Goal: Task Accomplishment & Management: Use online tool/utility

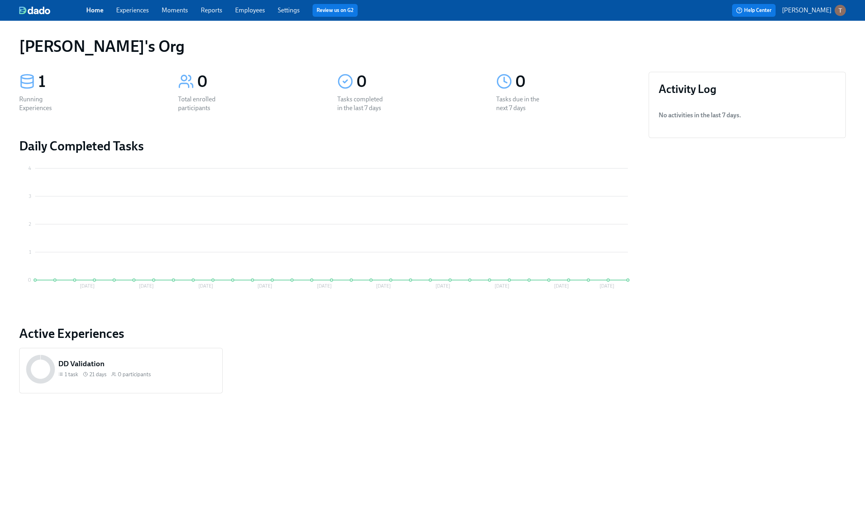
click at [143, 432] on div "Tristan's Org 1 Running Experiences 0 Total enrolled participants 0 Tasks compl…" at bounding box center [432, 267] width 827 height 474
click at [806, 12] on p "[PERSON_NAME]" at bounding box center [807, 10] width 50 height 9
click at [781, 46] on span "Switch organization..." at bounding box center [801, 46] width 75 height 9
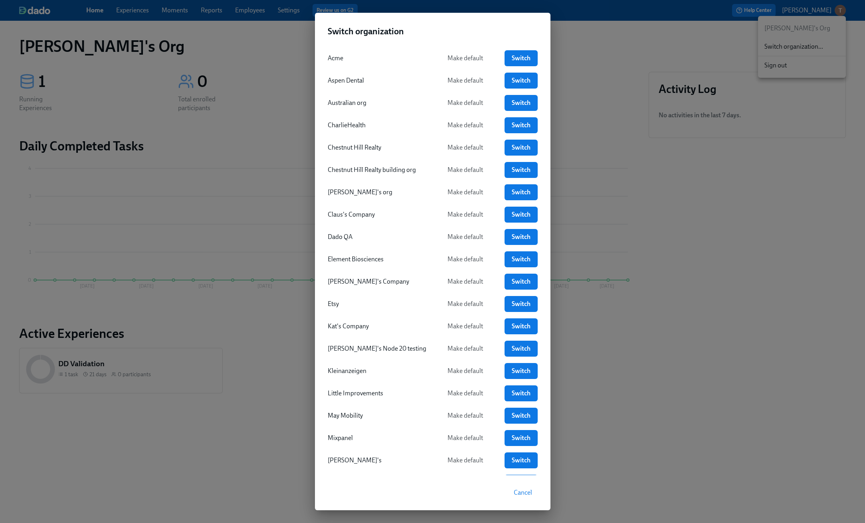
click at [265, 139] on div "Switch organization Acme Make default Switch Aspen Dental Make default Switch A…" at bounding box center [432, 261] width 865 height 523
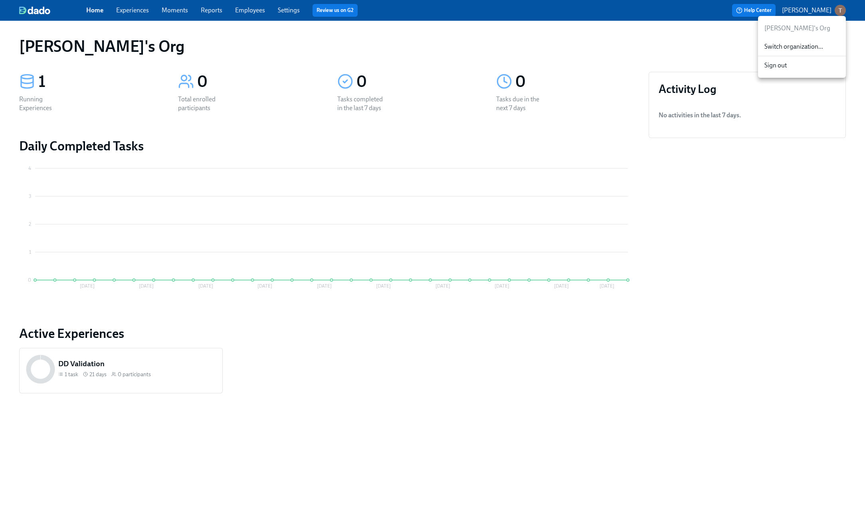
click at [803, 46] on span "Switch organization..." at bounding box center [801, 46] width 75 height 9
click at [812, 12] on p "[PERSON_NAME]" at bounding box center [807, 10] width 50 height 9
click at [778, 44] on span "Switch organization..." at bounding box center [801, 46] width 75 height 9
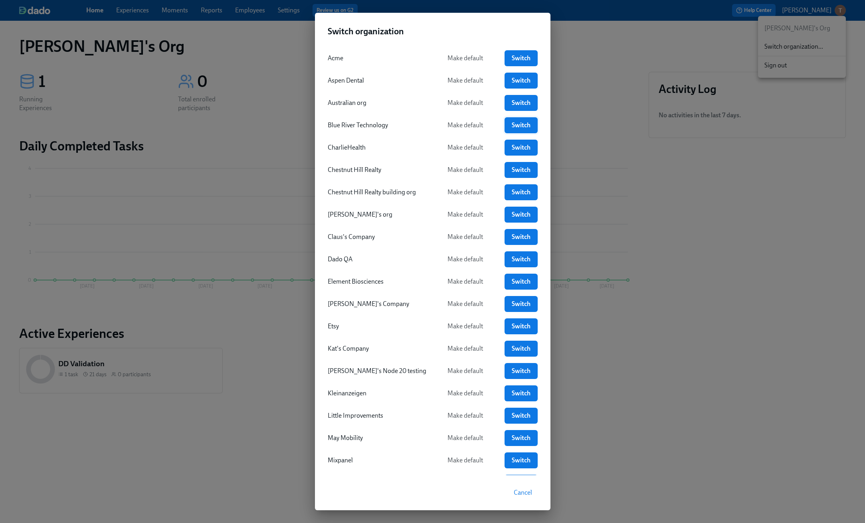
click at [514, 126] on span "Switch" at bounding box center [521, 125] width 22 height 8
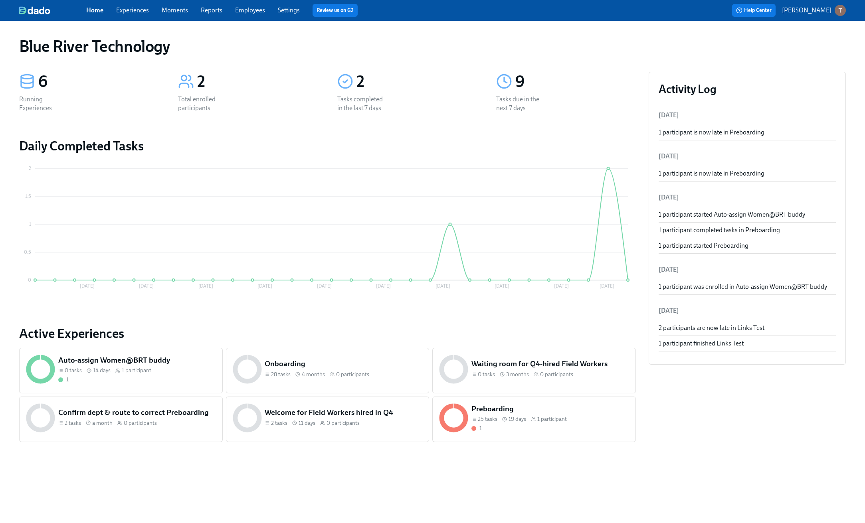
click at [282, 11] on link "Settings" at bounding box center [289, 10] width 22 height 8
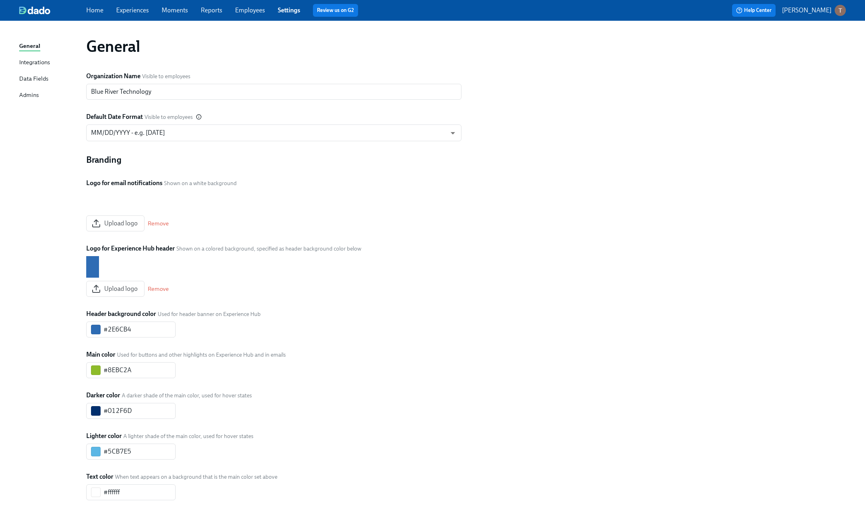
click at [249, 10] on link "Employees" at bounding box center [250, 10] width 30 height 8
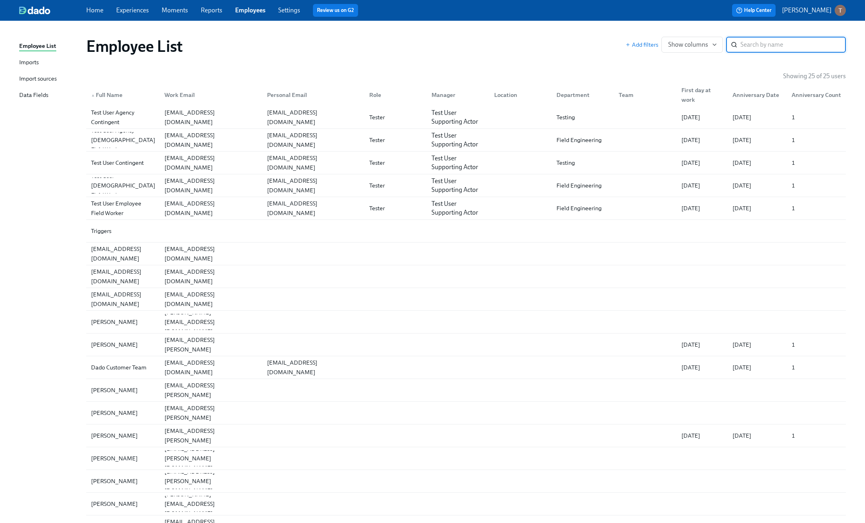
click at [22, 61] on div "Imports" at bounding box center [29, 63] width 20 height 10
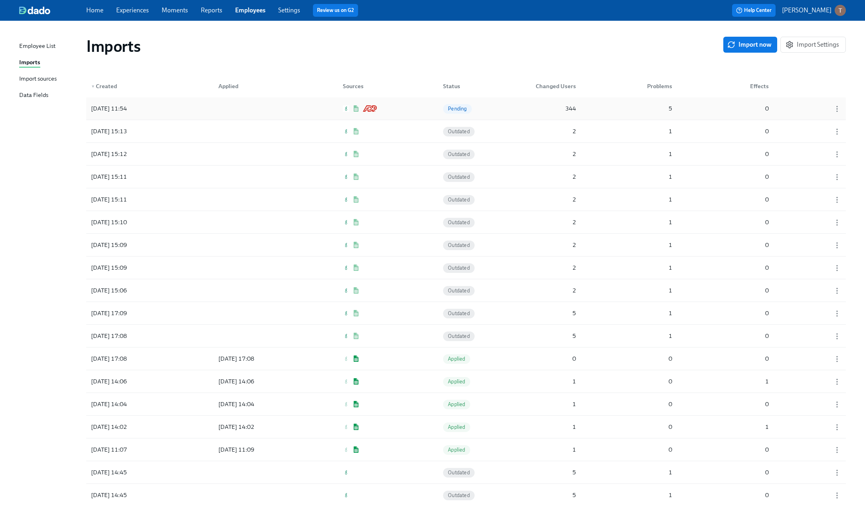
click at [200, 107] on div "[DATE] 11:54 Pending 344 5 0" at bounding box center [466, 108] width 760 height 22
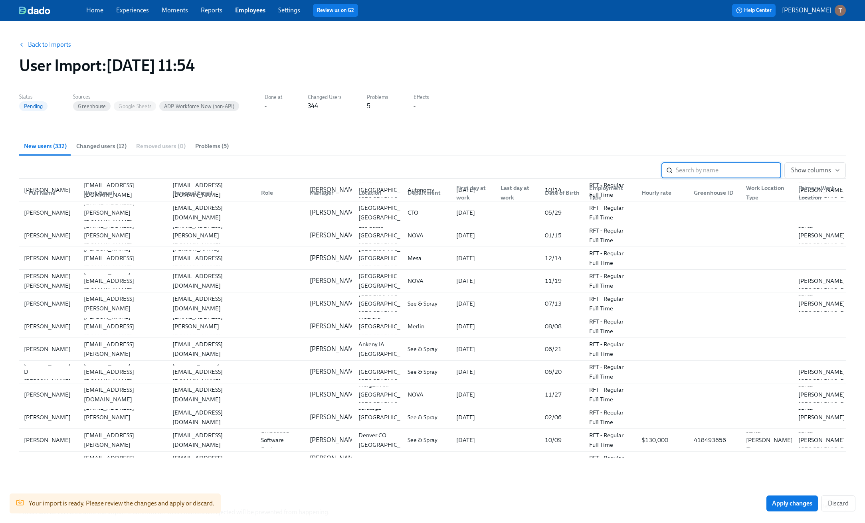
scroll to position [48, 0]
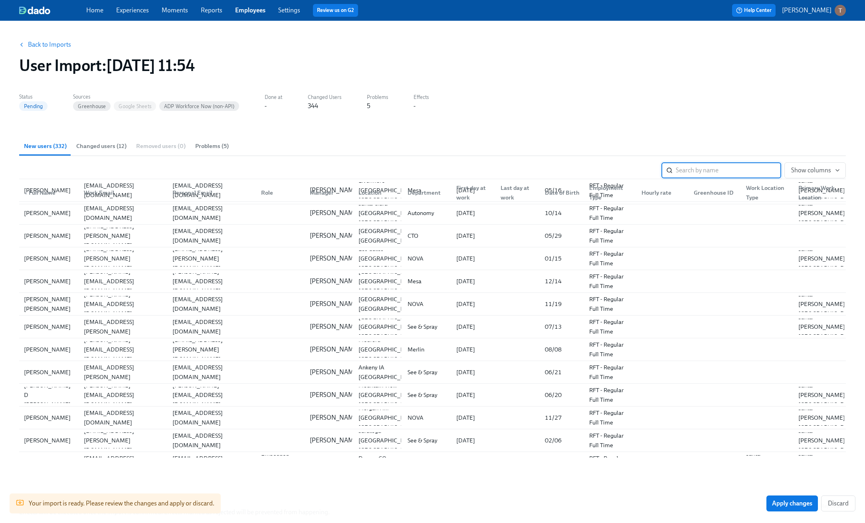
click at [44, 43] on link "Back to Imports" at bounding box center [49, 45] width 43 height 8
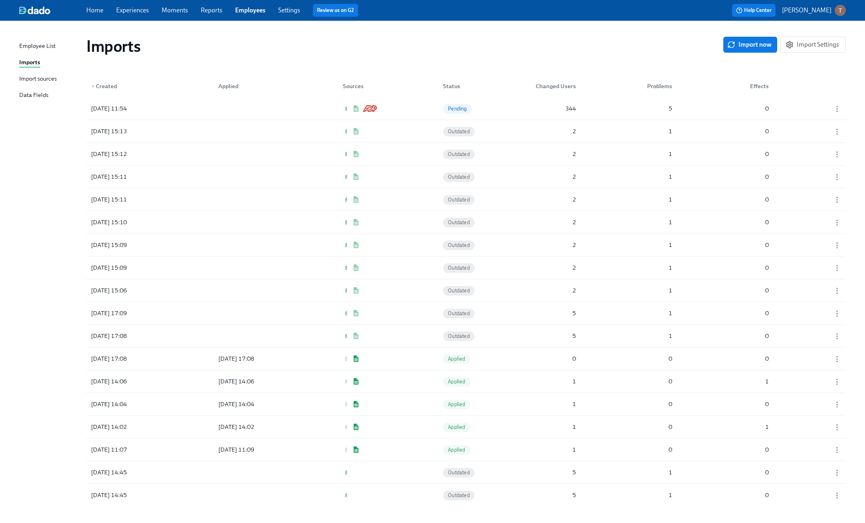
click at [36, 78] on div "Import sources" at bounding box center [38, 79] width 38 height 10
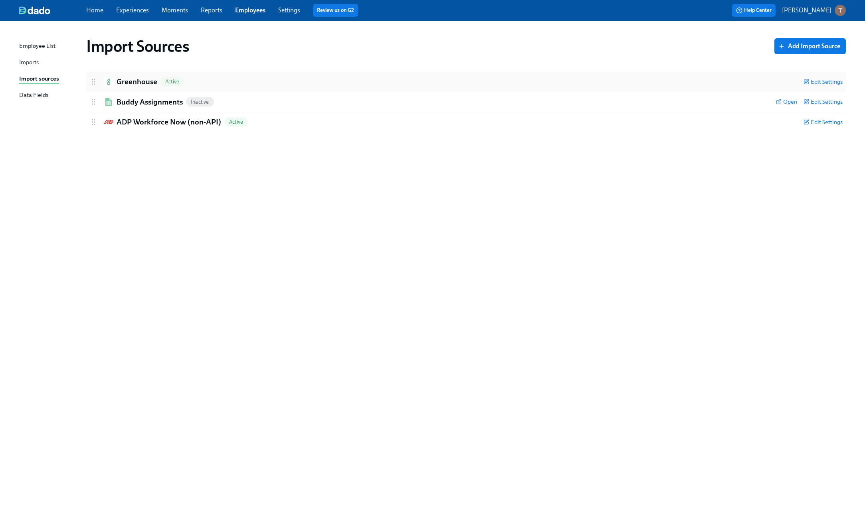
click at [130, 86] on h2 "Greenhouse" at bounding box center [137, 82] width 41 height 10
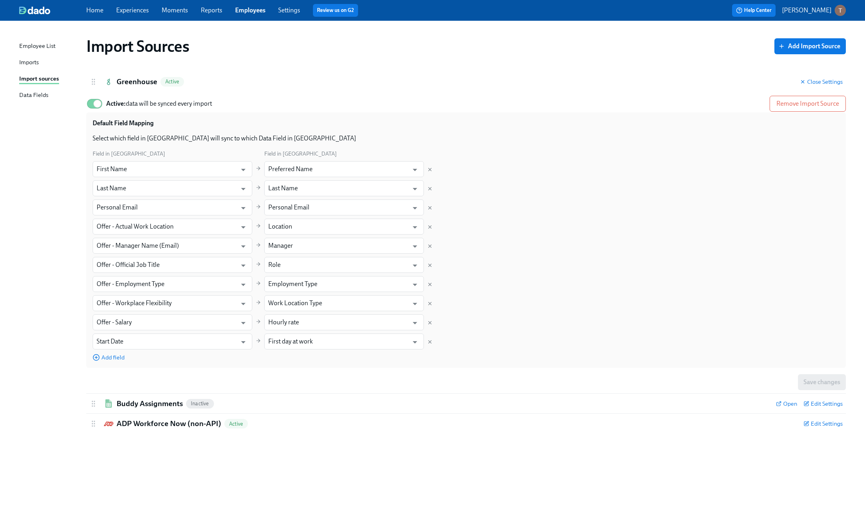
click at [34, 63] on div "Imports" at bounding box center [29, 63] width 20 height 10
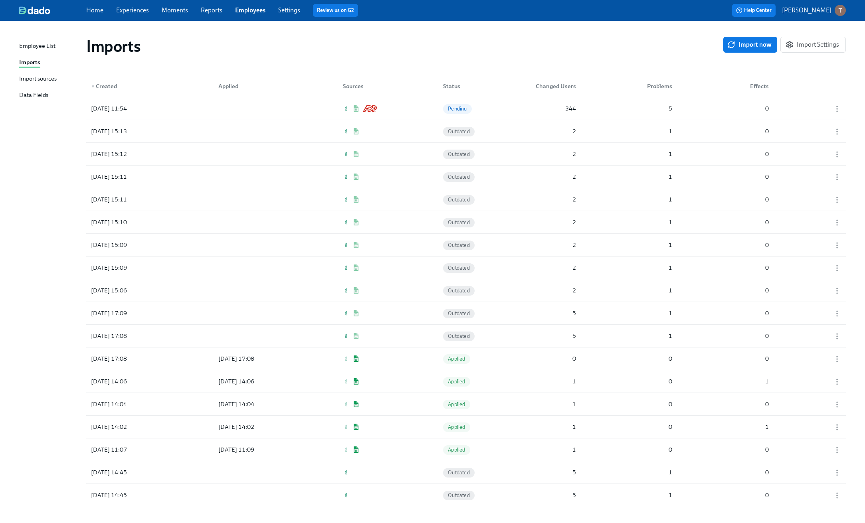
click at [43, 77] on div "Import sources" at bounding box center [38, 79] width 38 height 10
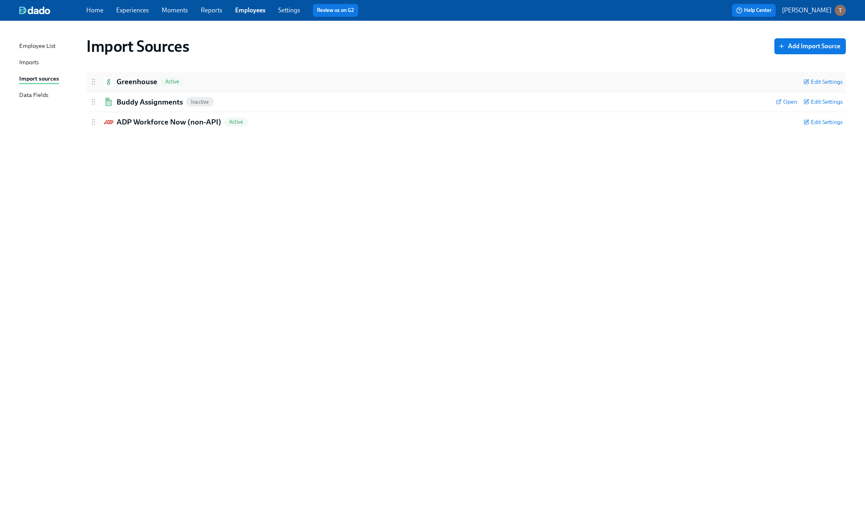
click at [133, 85] on h2 "Greenhouse" at bounding box center [137, 82] width 41 height 10
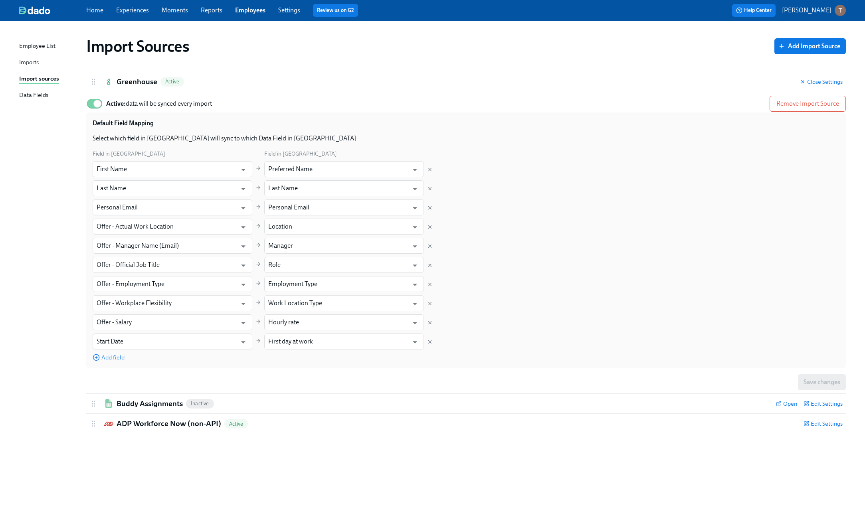
click at [115, 356] on span "Add field" at bounding box center [109, 358] width 32 height 8
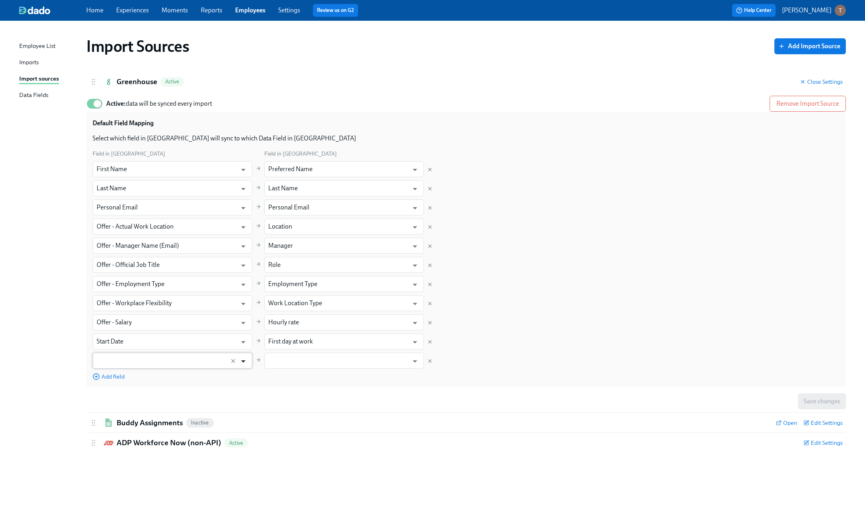
click at [243, 360] on icon "Open" at bounding box center [243, 361] width 11 height 11
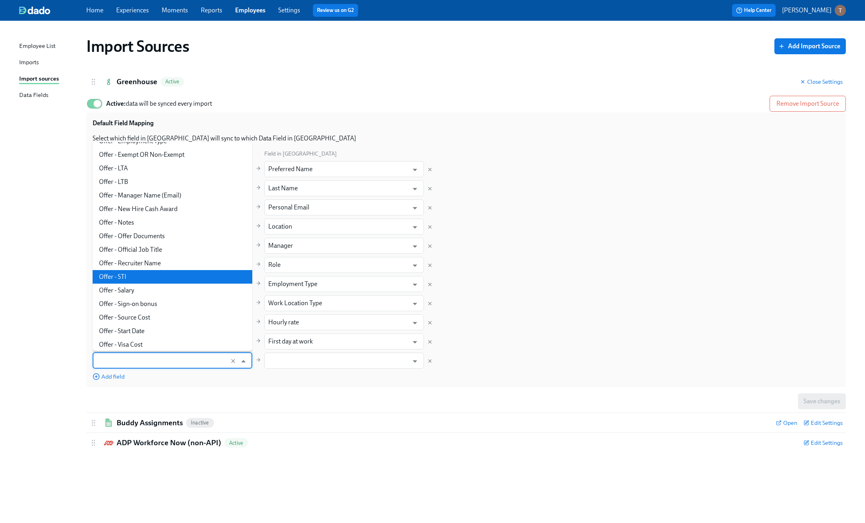
scroll to position [192, 0]
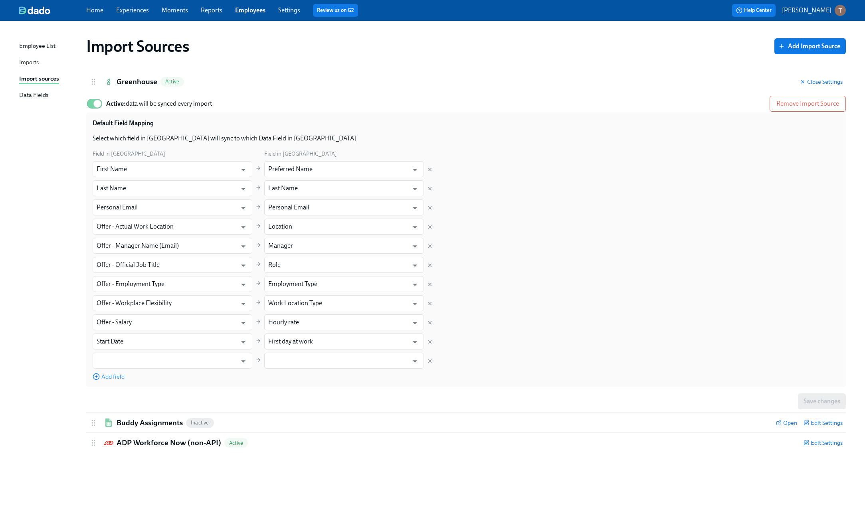
click at [54, 322] on div "Import Sources Add Import Source Greenhouse Active Close Settings Active: data …" at bounding box center [432, 267] width 827 height 474
click at [430, 362] on icon "Delete mapping" at bounding box center [430, 361] width 6 height 6
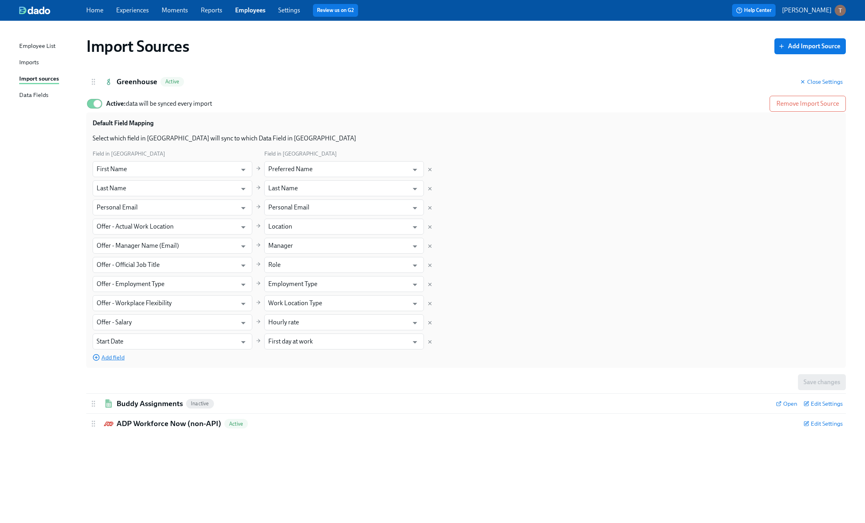
click at [105, 358] on span "Add field" at bounding box center [109, 358] width 32 height 8
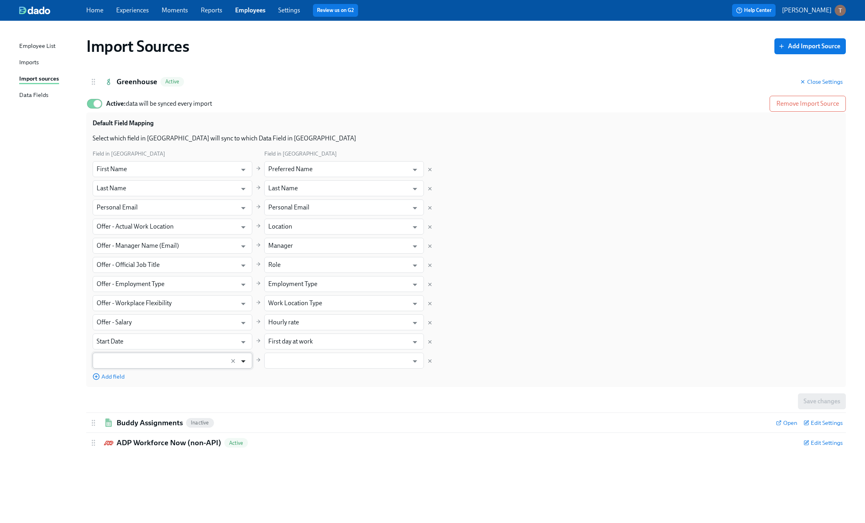
click at [244, 362] on icon "Open" at bounding box center [243, 361] width 11 height 11
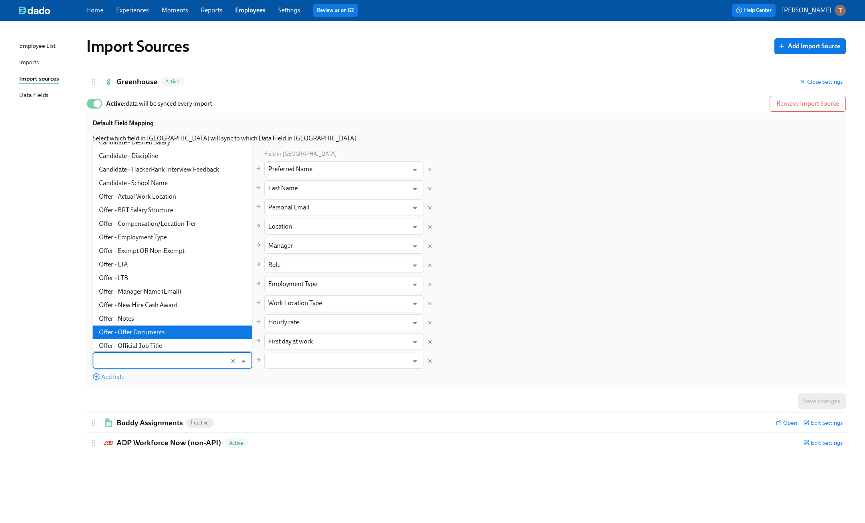
scroll to position [97, 0]
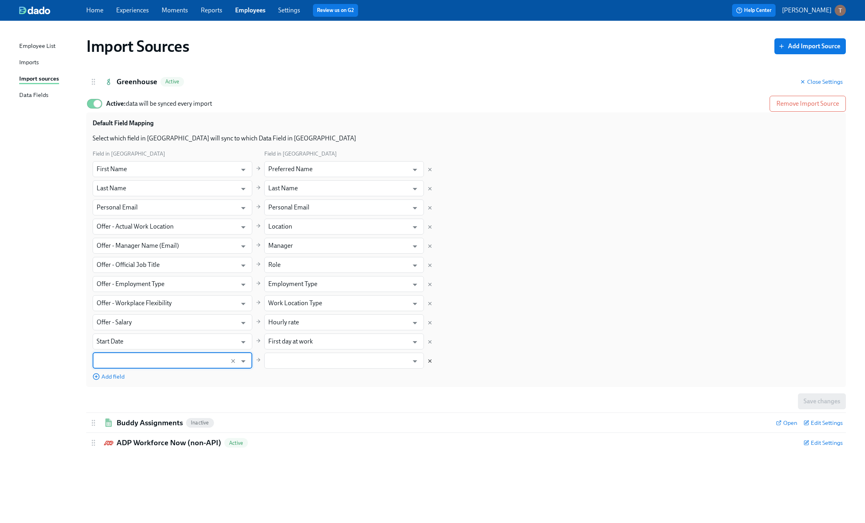
click at [429, 362] on icon "Delete mapping" at bounding box center [430, 361] width 3 height 3
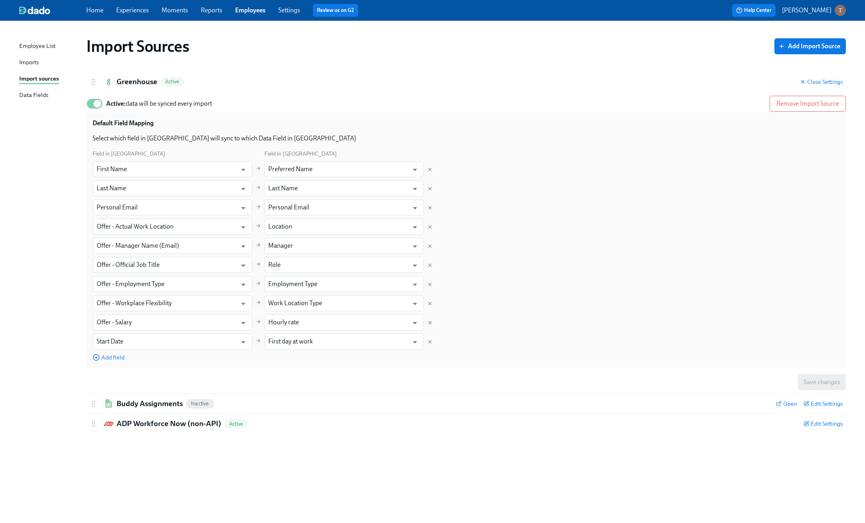
click at [29, 95] on div "Data Fields" at bounding box center [33, 96] width 29 height 10
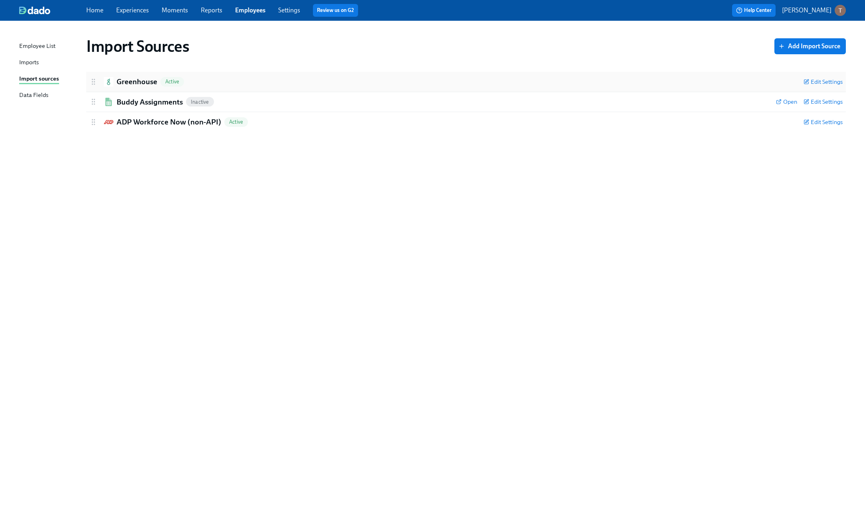
click at [117, 85] on h2 "Greenhouse" at bounding box center [137, 82] width 41 height 10
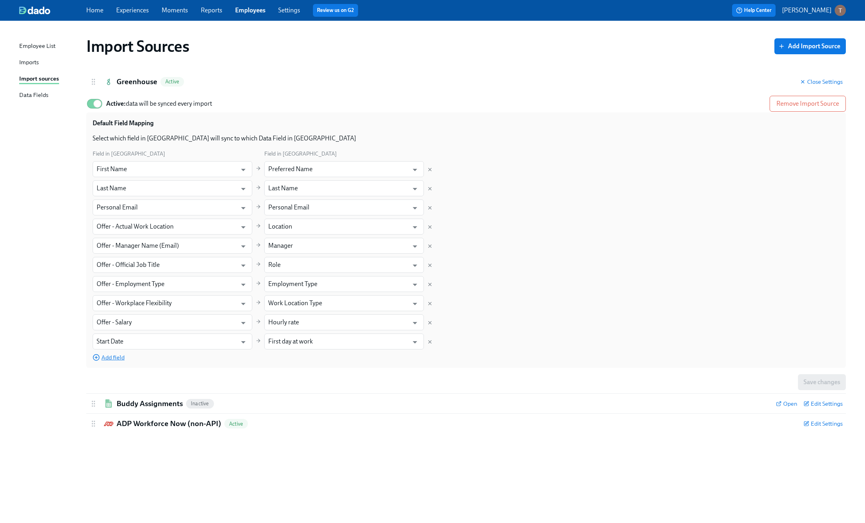
click at [117, 358] on span "Add field" at bounding box center [109, 358] width 32 height 8
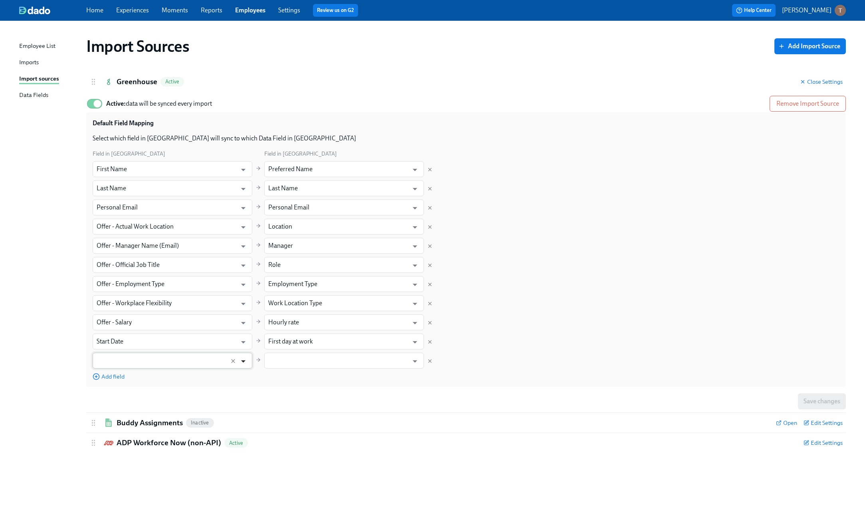
click at [245, 358] on icon "Open" at bounding box center [243, 361] width 11 height 11
click at [242, 363] on icon "Open" at bounding box center [243, 361] width 11 height 11
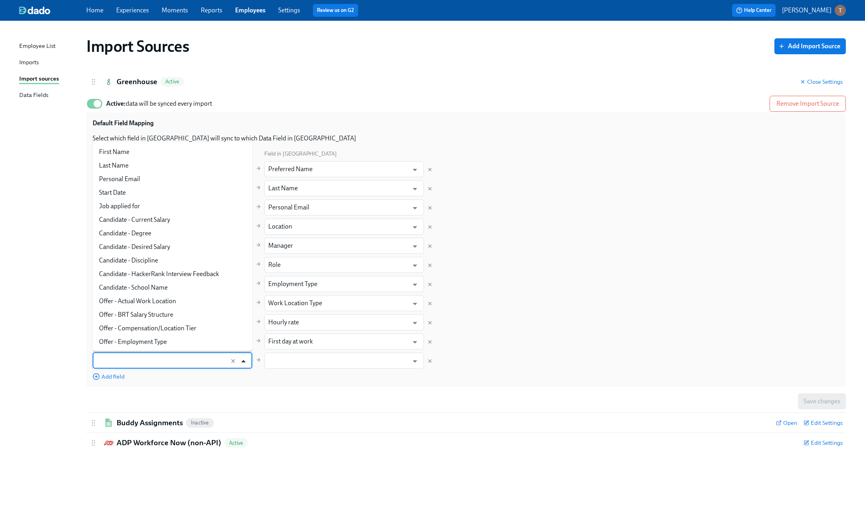
click at [242, 363] on icon "Close" at bounding box center [243, 361] width 11 height 11
click at [412, 361] on icon "Open" at bounding box center [415, 361] width 11 height 11
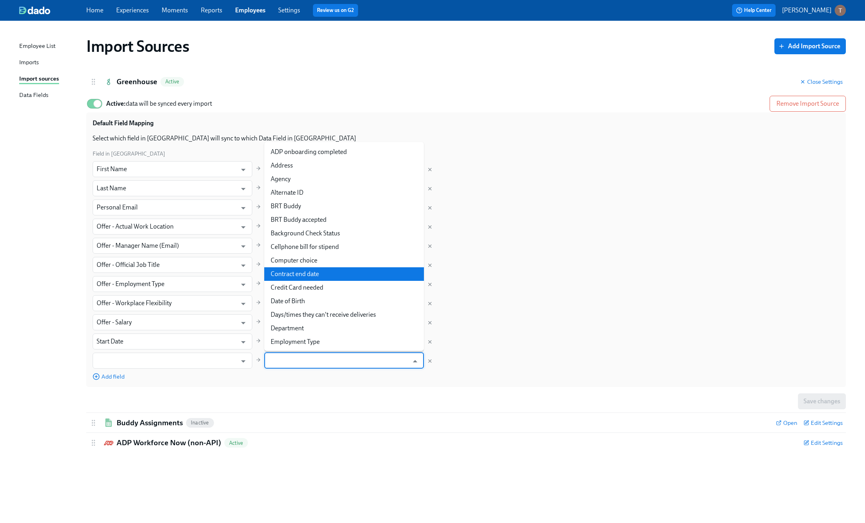
click at [326, 275] on li "Contract end date" at bounding box center [344, 274] width 160 height 14
type input "Contract end date"
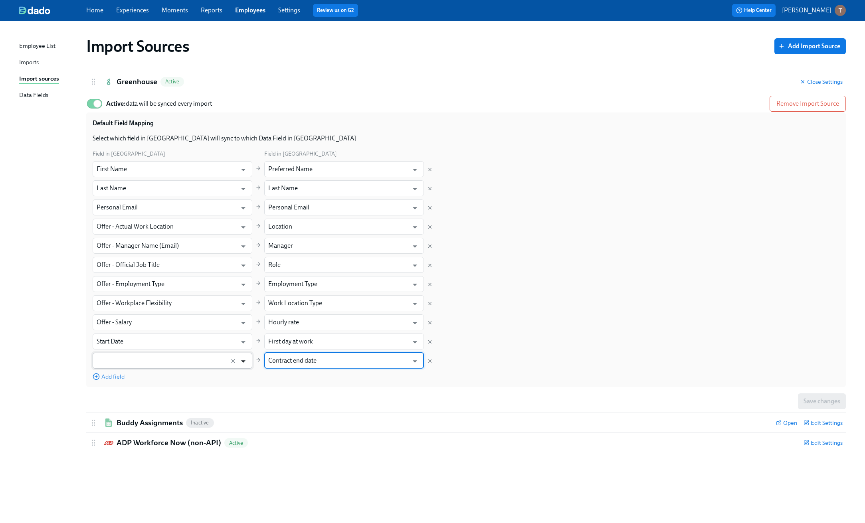
click at [244, 364] on icon "Open" at bounding box center [243, 361] width 11 height 11
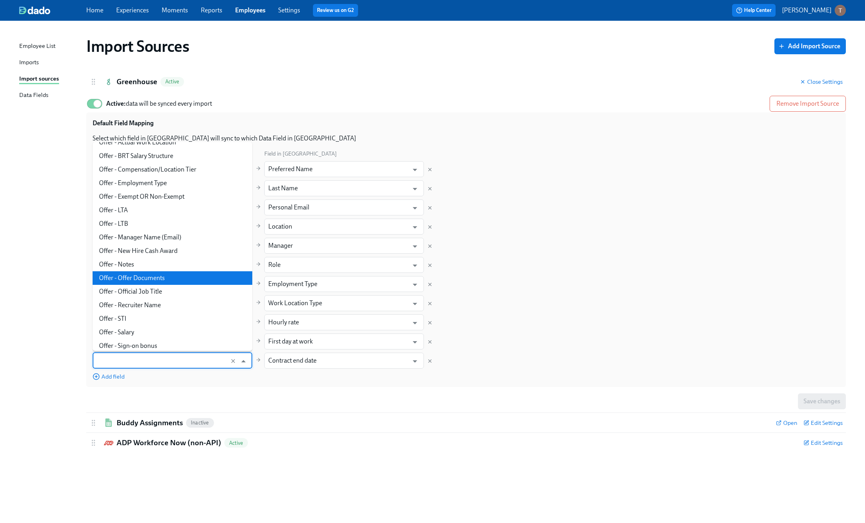
scroll to position [145, 0]
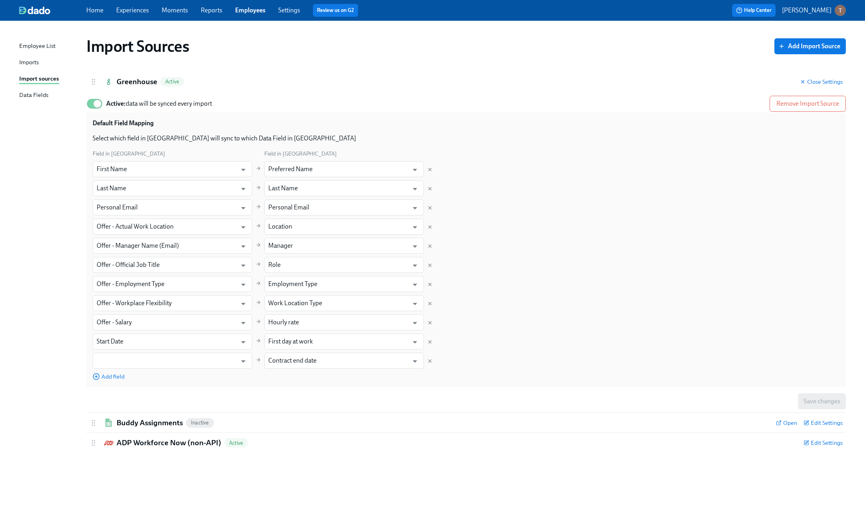
click at [35, 66] on div "Imports" at bounding box center [29, 63] width 20 height 10
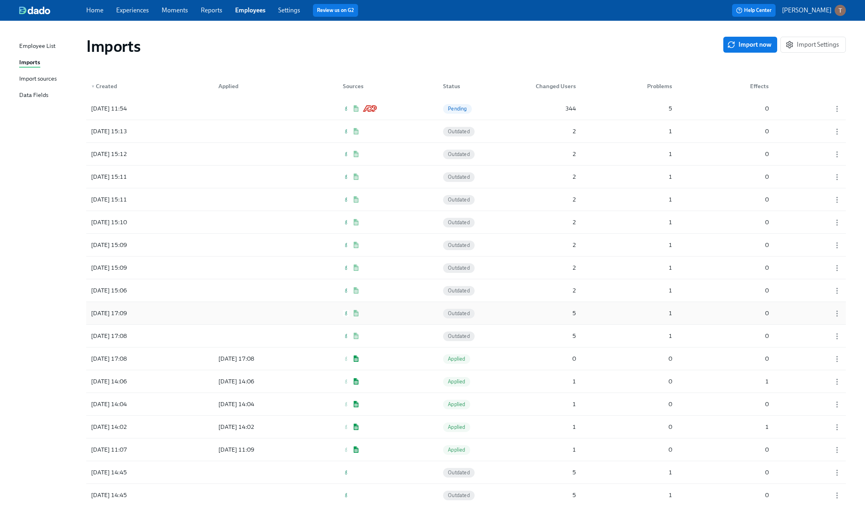
scroll to position [2, 0]
click at [168, 469] on div "[DATE] 14:45 Outdated 5 1 0" at bounding box center [466, 470] width 760 height 22
click at [156, 498] on div "[DATE] 14:45" at bounding box center [124, 495] width 72 height 16
click at [31, 80] on div "Import sources" at bounding box center [38, 79] width 38 height 10
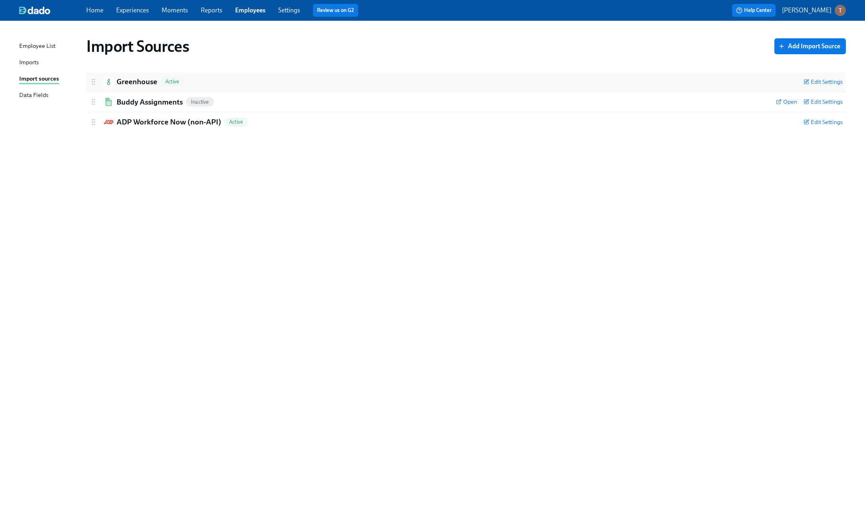
click at [126, 84] on h2 "Greenhouse" at bounding box center [137, 82] width 41 height 10
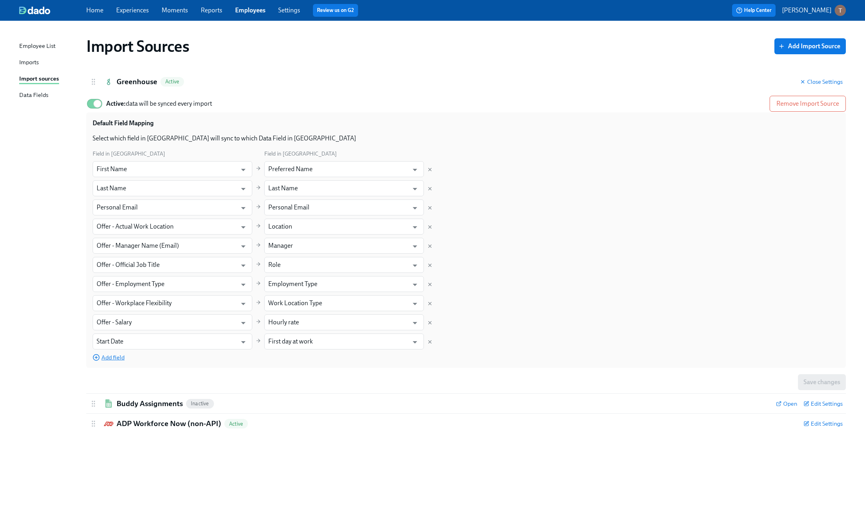
click at [115, 360] on span "Add field" at bounding box center [109, 358] width 32 height 8
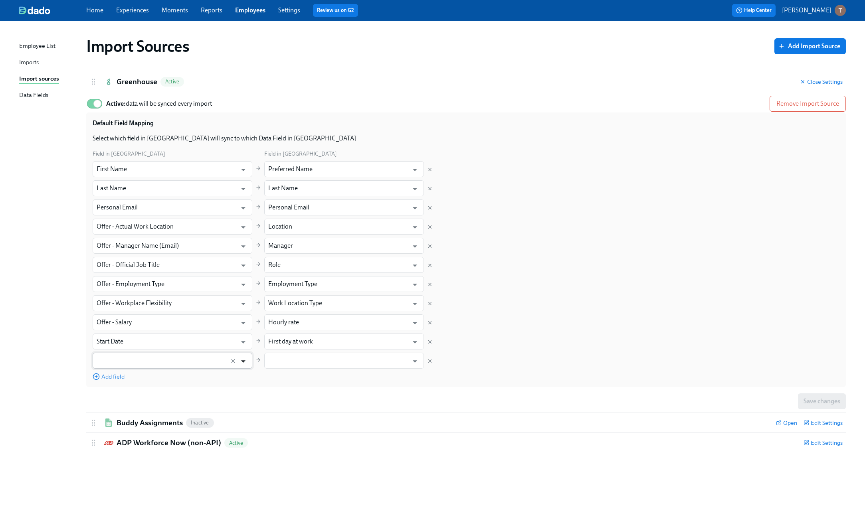
click at [245, 361] on icon "Open" at bounding box center [243, 361] width 11 height 11
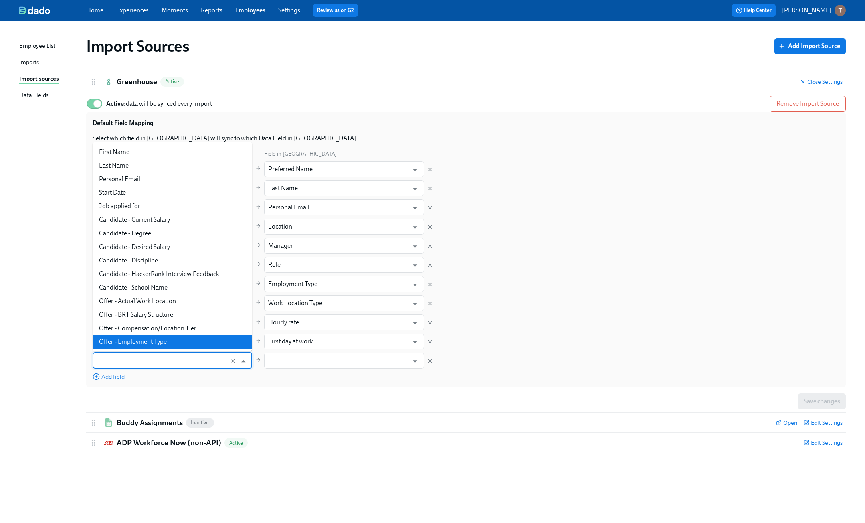
click at [44, 387] on div "Import Sources Add Import Source Greenhouse Active Close Settings Active: data …" at bounding box center [432, 267] width 827 height 474
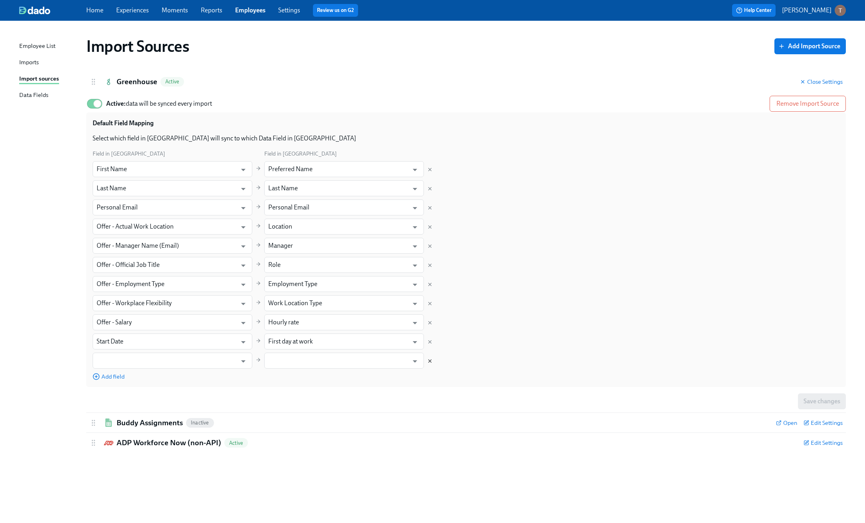
click at [428, 359] on icon "Delete mapping" at bounding box center [430, 361] width 6 height 6
